Goal: Task Accomplishment & Management: Use online tool/utility

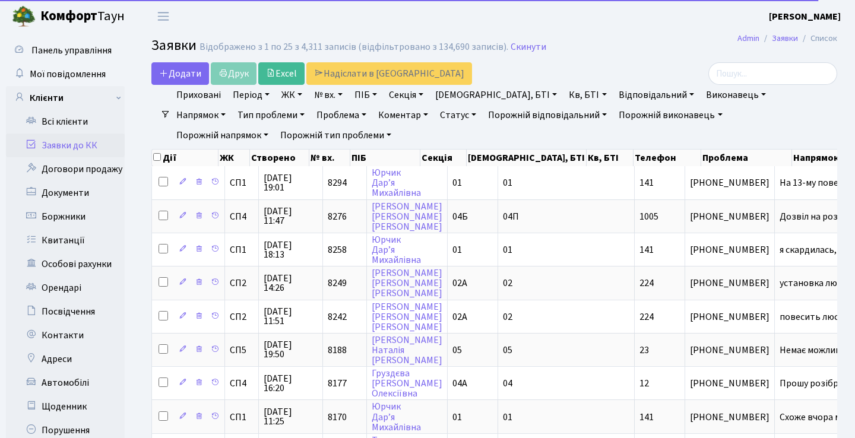
select select "25"
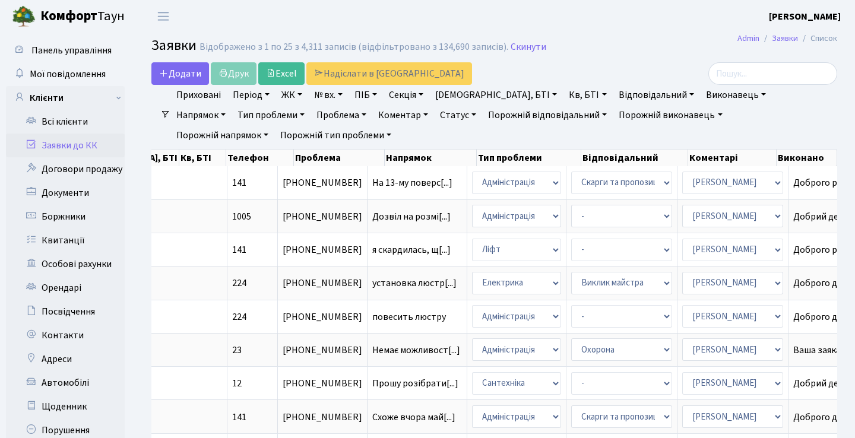
scroll to position [-1, 0]
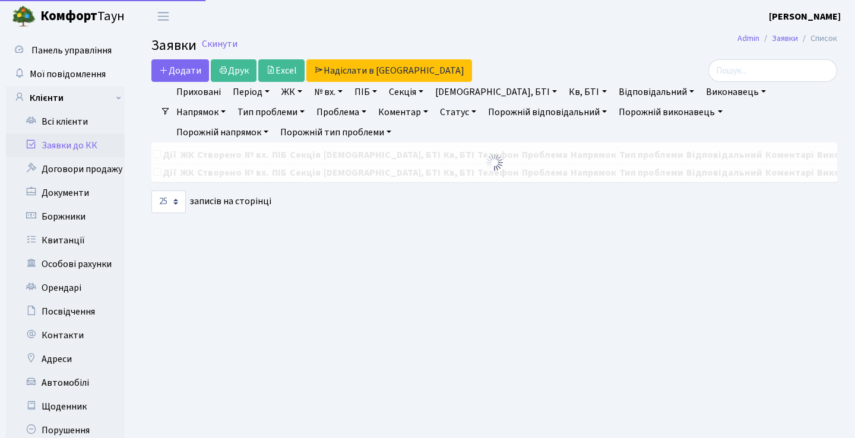
select select "25"
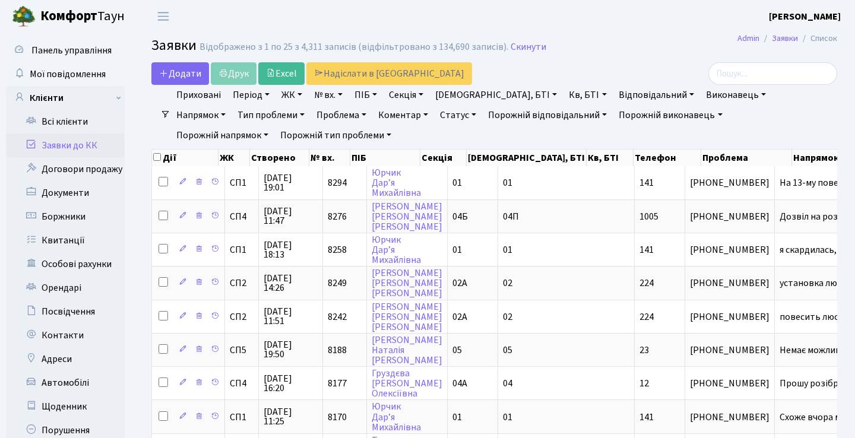
click at [656, 30] on header "Комфорт Таун Анна Г. Мій обліковий запис Вийти" at bounding box center [427, 16] width 855 height 33
select select "25"
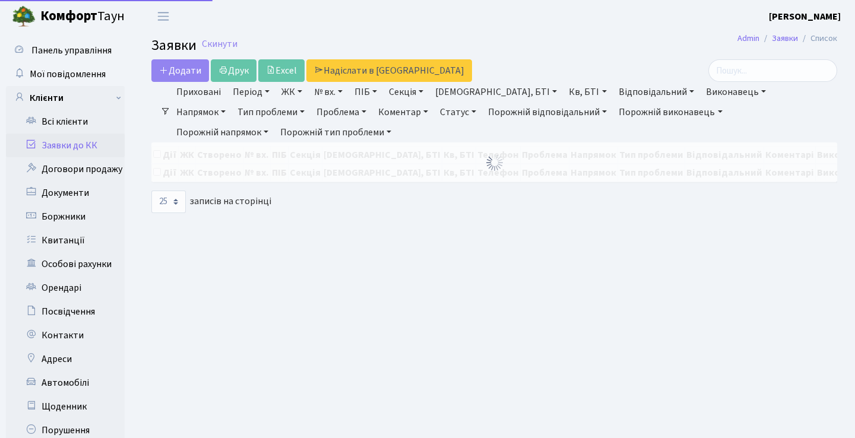
select select "25"
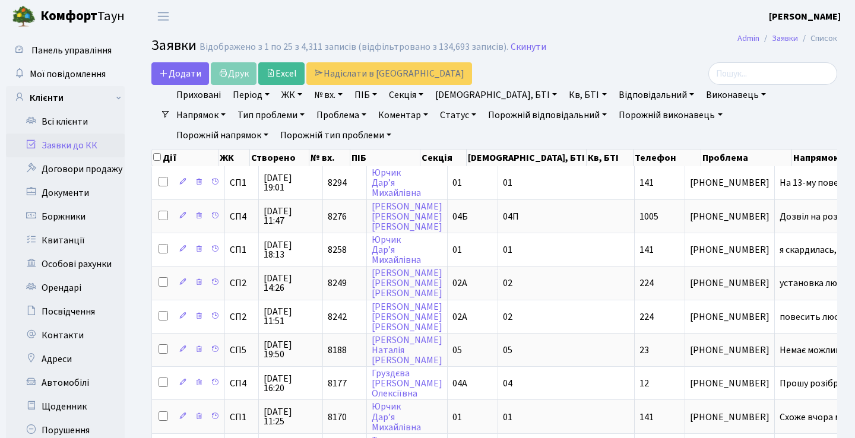
click at [609, 19] on header "Комфорт Таун Анна Г. Мій обліковий запис Вийти" at bounding box center [427, 16] width 855 height 33
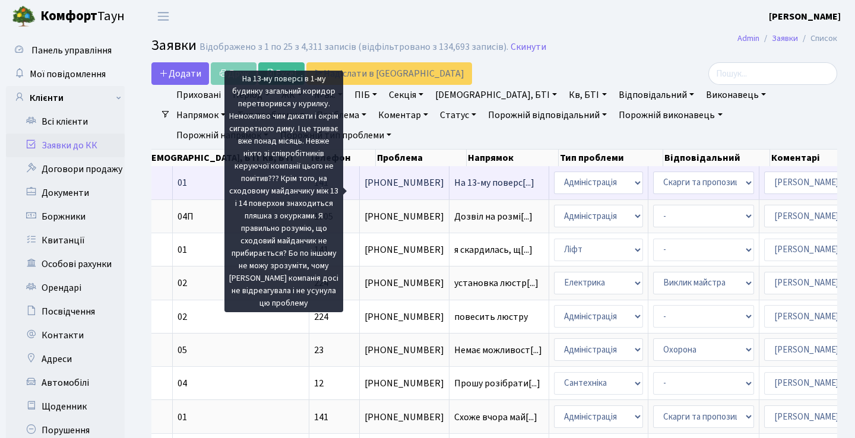
scroll to position [0, 208]
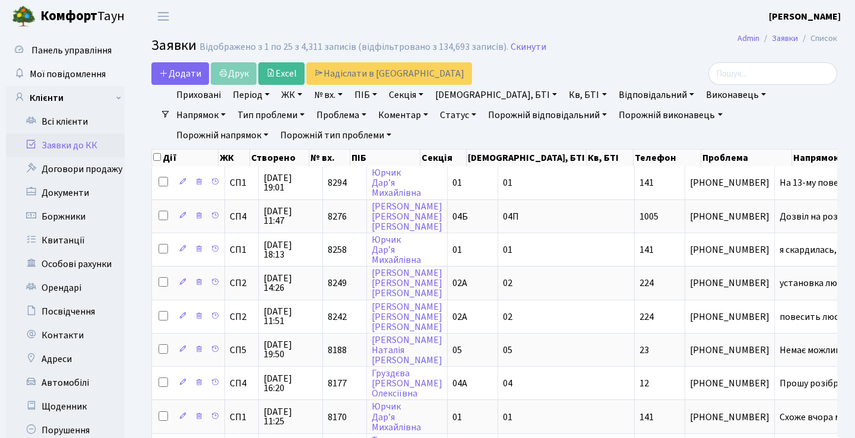
click at [552, 66] on div "Додати Друк Excel Надіслати в КАН" at bounding box center [376, 73] width 451 height 23
